Goal: Task Accomplishment & Management: Use online tool/utility

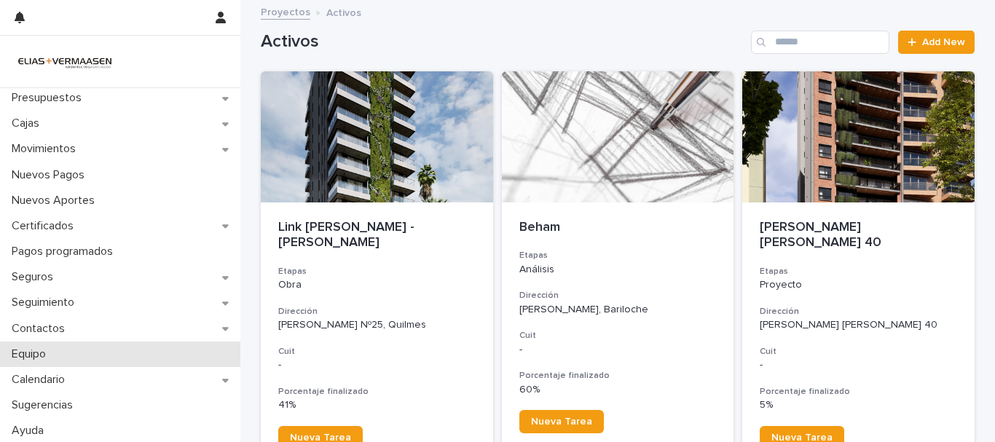
scroll to position [454, 0]
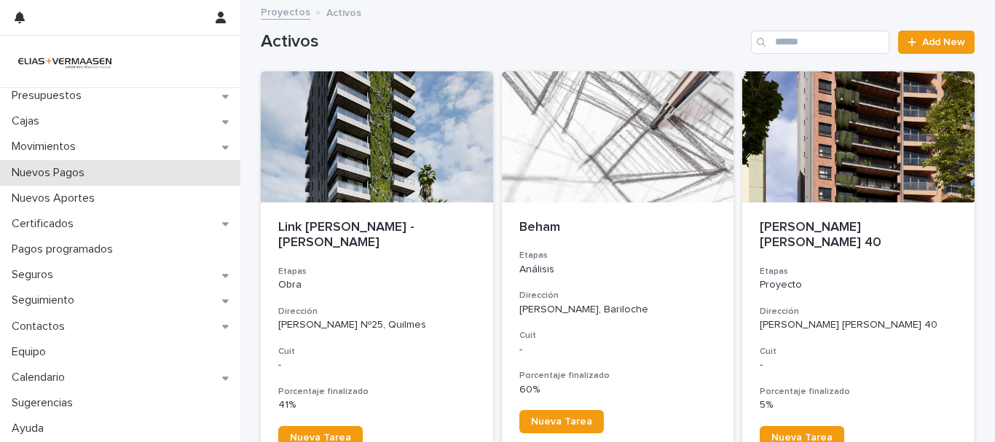
click at [91, 173] on p "Nuevos Pagos" at bounding box center [51, 173] width 90 height 14
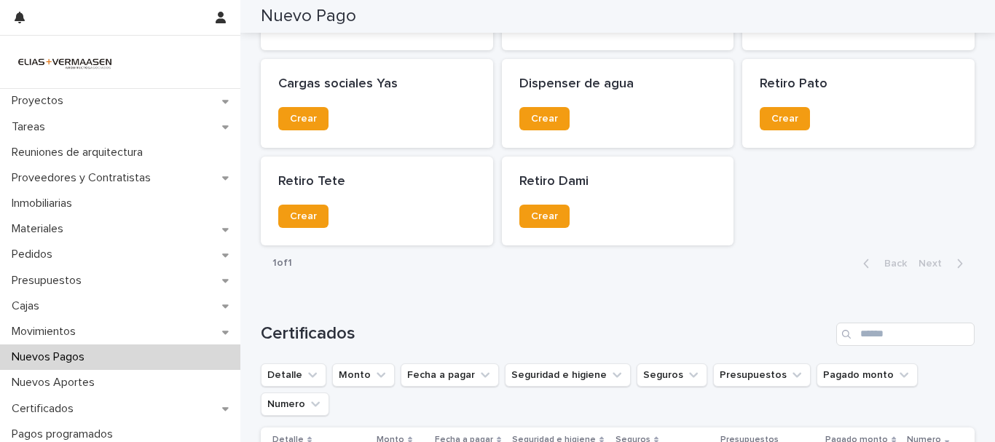
scroll to position [470, 0]
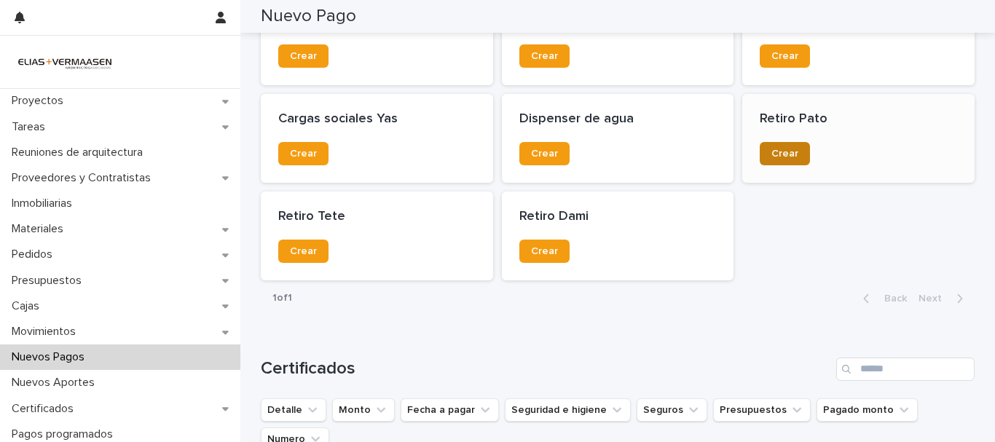
click at [775, 155] on span "Crear" at bounding box center [784, 154] width 27 height 10
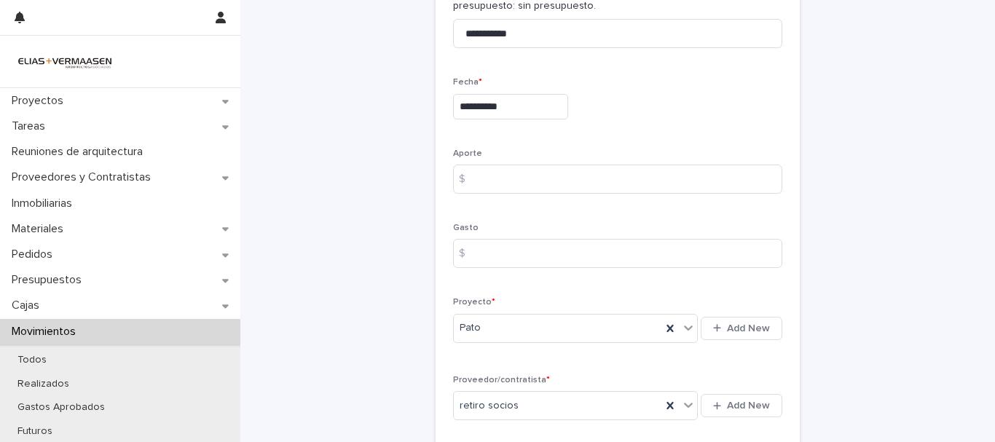
scroll to position [107, 0]
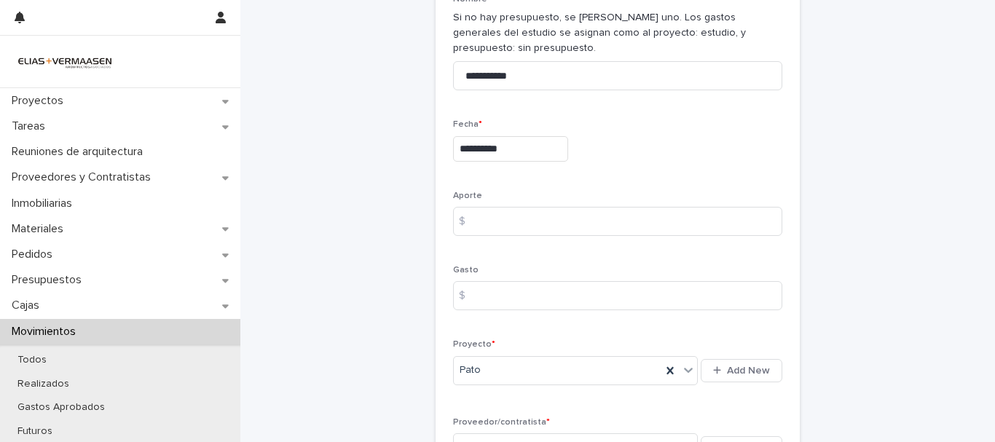
click at [474, 296] on div "$" at bounding box center [467, 295] width 29 height 29
click at [487, 298] on input at bounding box center [617, 295] width 329 height 29
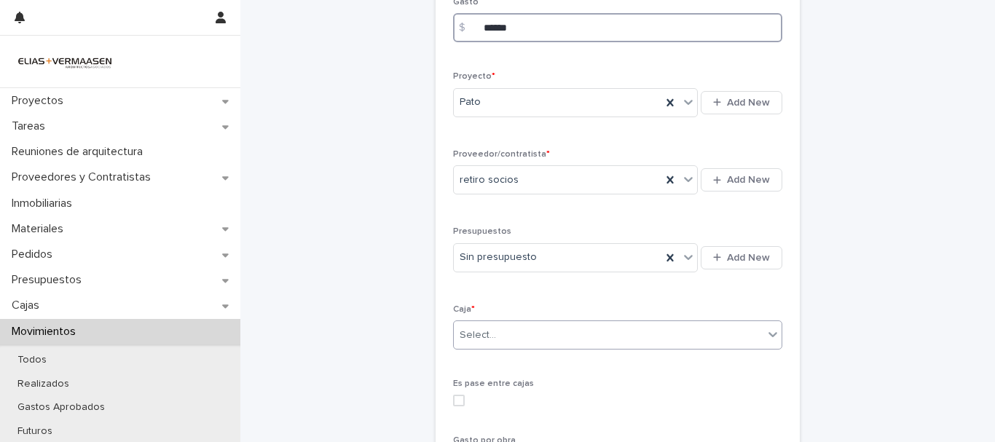
scroll to position [398, 0]
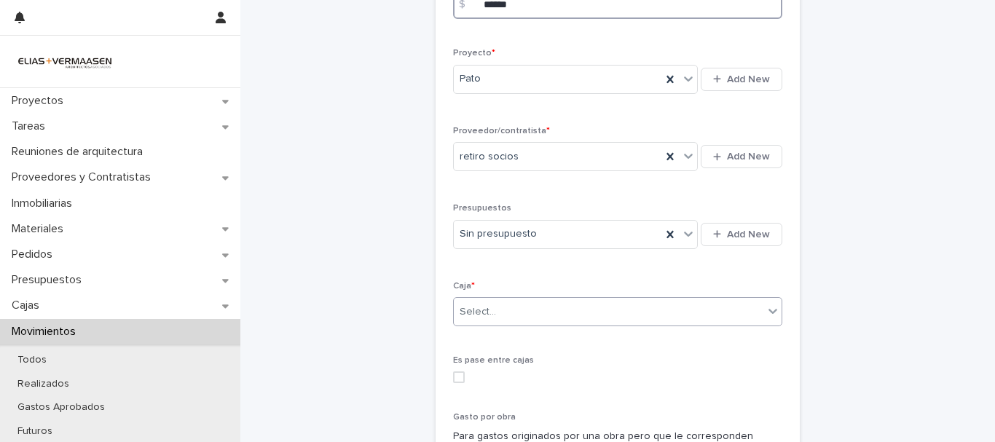
type input "******"
click at [559, 302] on div "Select..." at bounding box center [608, 312] width 309 height 24
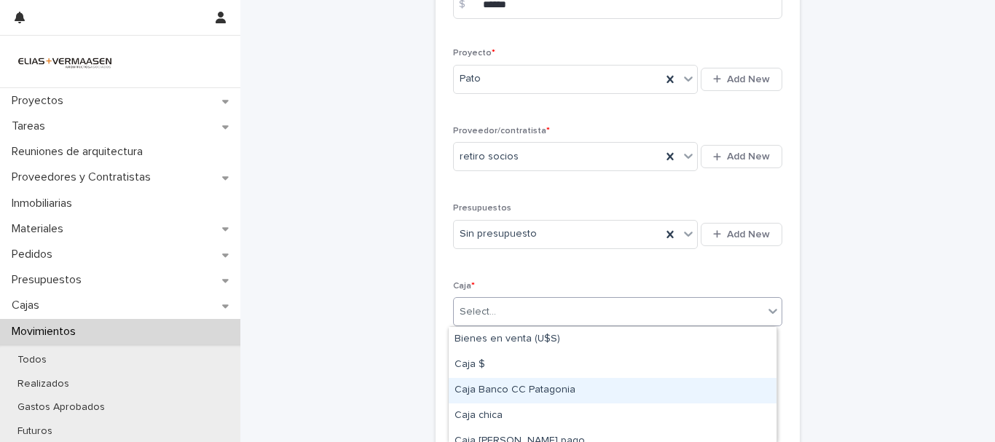
click at [548, 385] on div "Caja Banco CC Patagonia" at bounding box center [613, 390] width 328 height 25
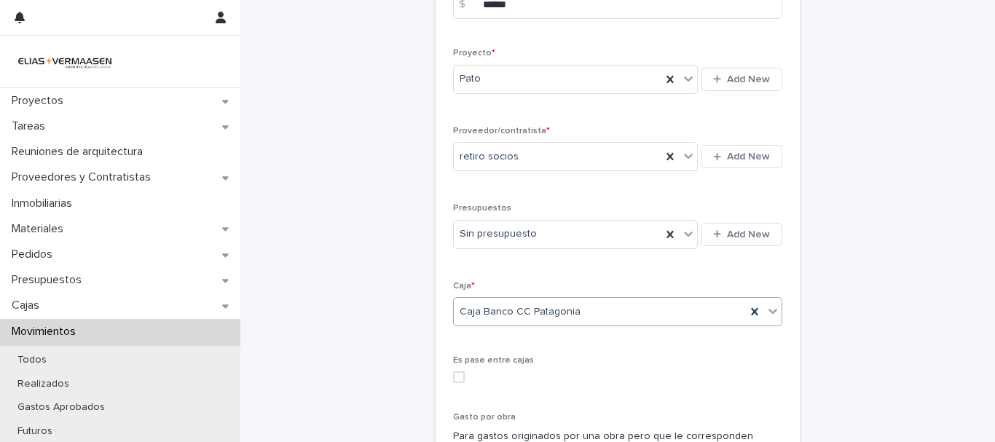
click at [336, 341] on div "**********" at bounding box center [618, 155] width 714 height 1104
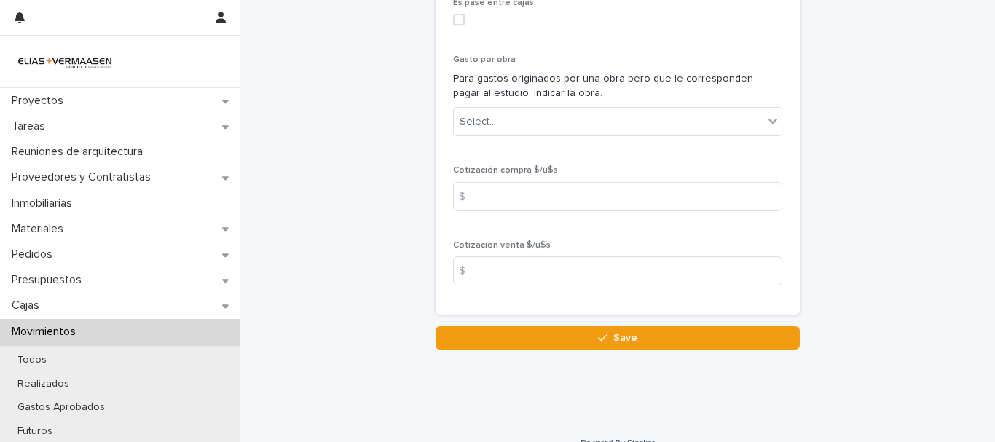
scroll to position [778, 0]
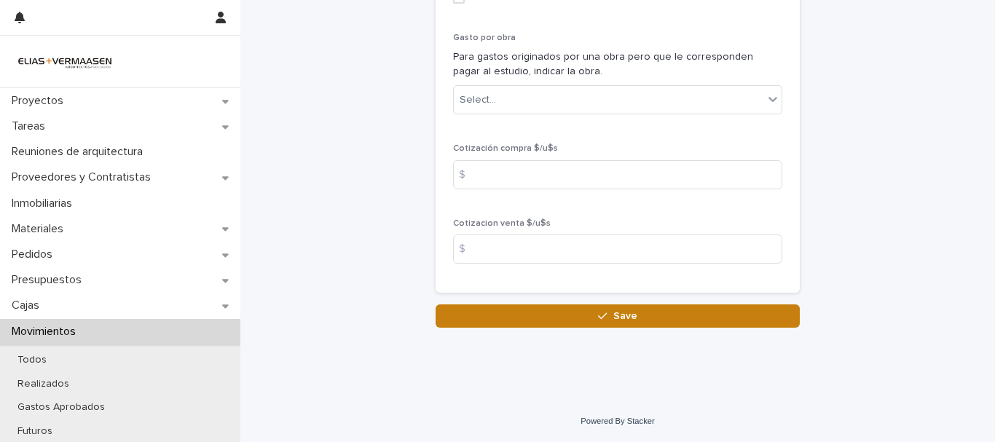
click at [489, 307] on button "Save" at bounding box center [617, 315] width 364 height 23
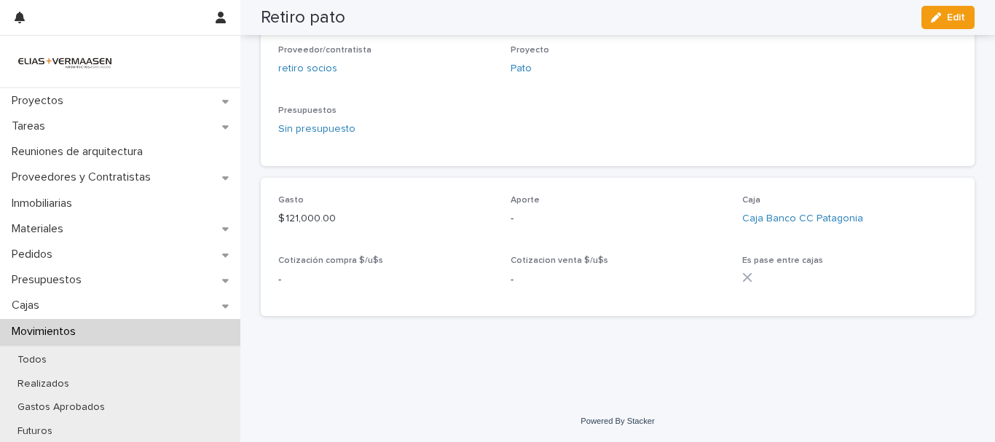
scroll to position [423, 0]
